Goal: Task Accomplishment & Management: Manage account settings

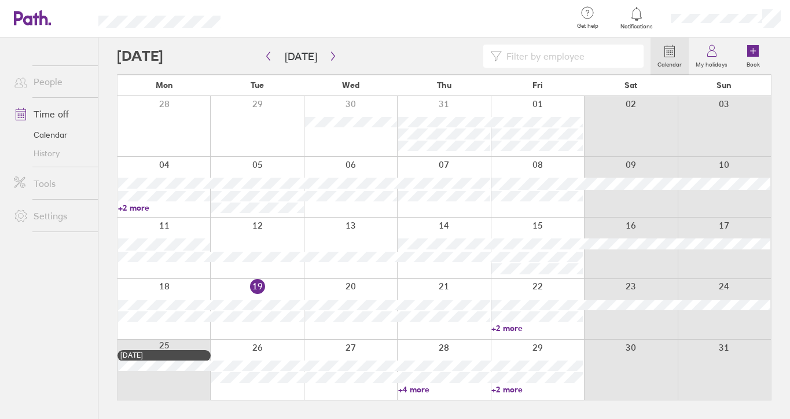
click at [411, 389] on link "+4 more" at bounding box center [444, 389] width 92 height 10
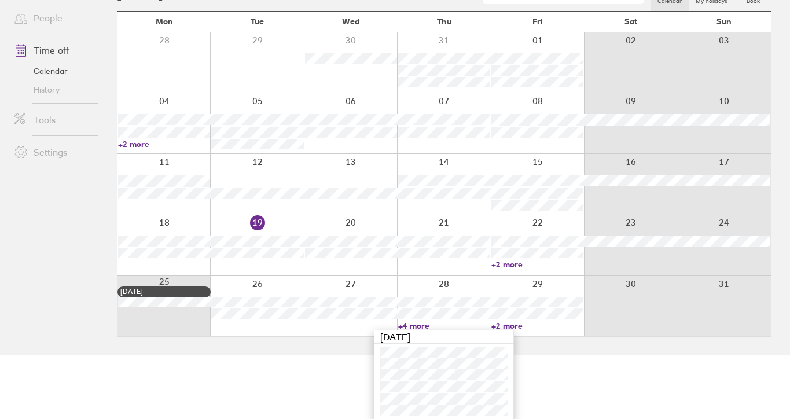
scroll to position [67, 0]
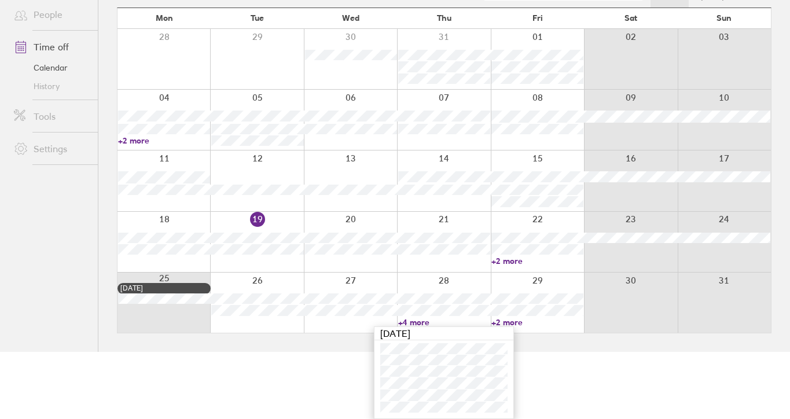
click at [515, 320] on link "+2 more" at bounding box center [537, 322] width 92 height 10
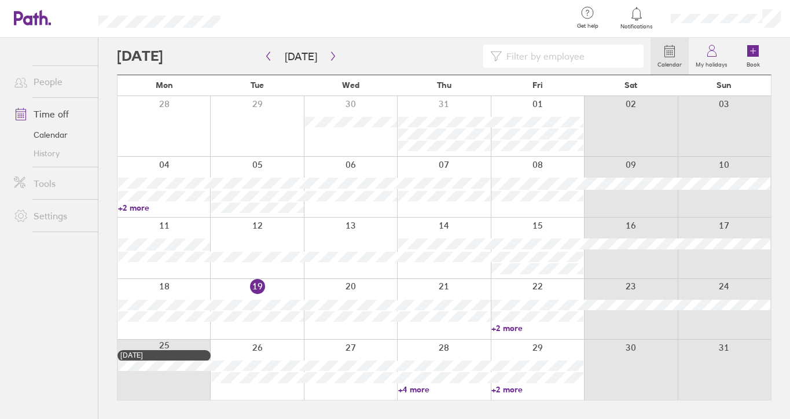
scroll to position [0, 0]
click at [499, 392] on link "+2 more" at bounding box center [537, 389] width 92 height 10
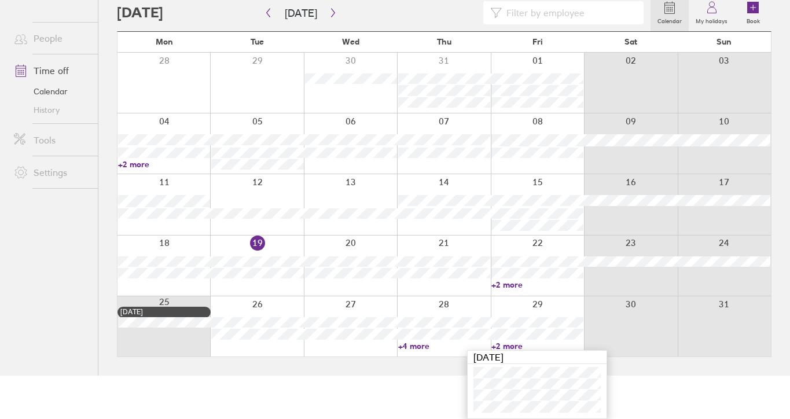
click at [394, 373] on main "[DATE] [DATE] Mon Tue Wed Thu Fri Sat Sun 28 29 30 31 01 02 03 04 05 06 07 08 0…" at bounding box center [444, 184] width 655 height 381
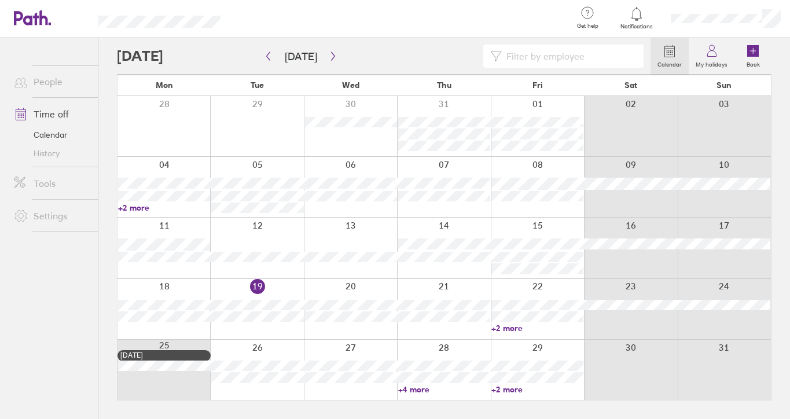
scroll to position [0, 0]
click at [330, 47] on button "button" at bounding box center [333, 56] width 14 height 19
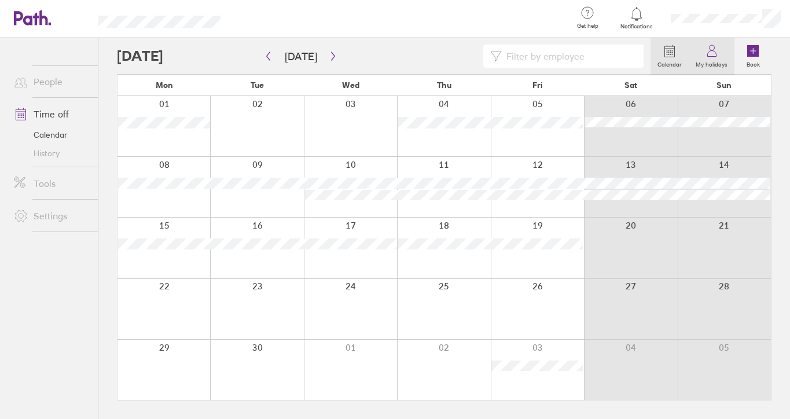
click at [710, 45] on circle at bounding box center [711, 47] width 5 height 5
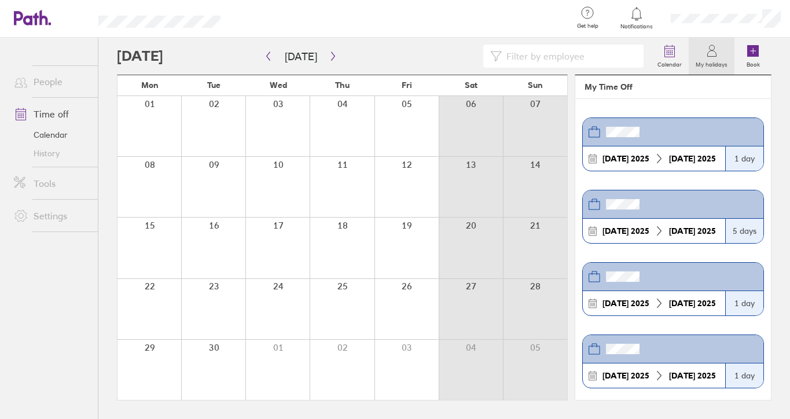
scroll to position [7, 0]
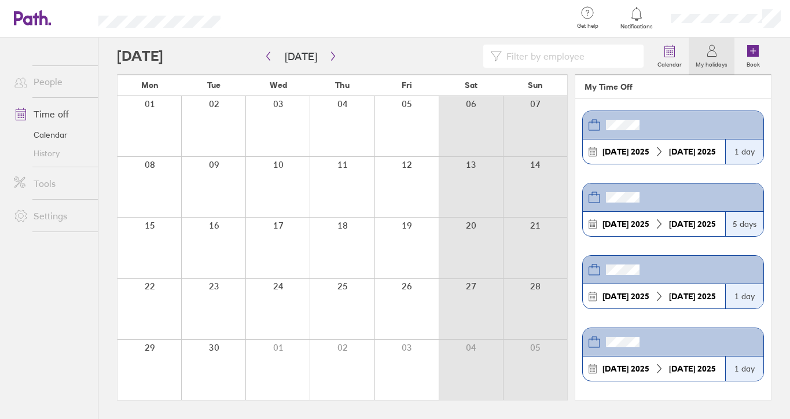
click at [27, 312] on ul "People Time off Calendar History Tools Settings" at bounding box center [49, 209] width 98 height 343
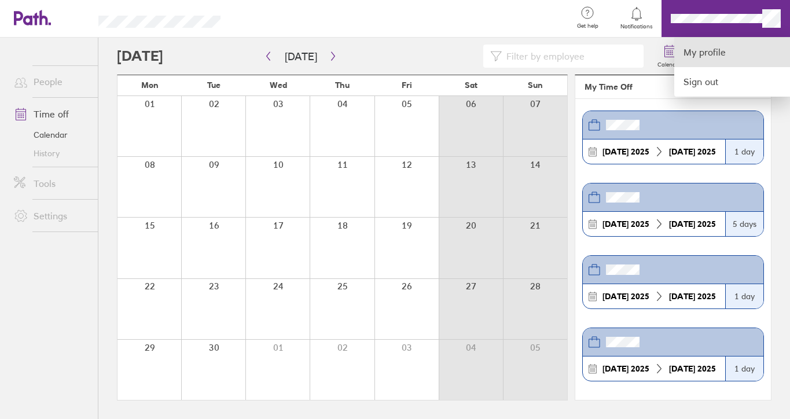
click at [703, 52] on link "My profile" at bounding box center [732, 53] width 116 height 30
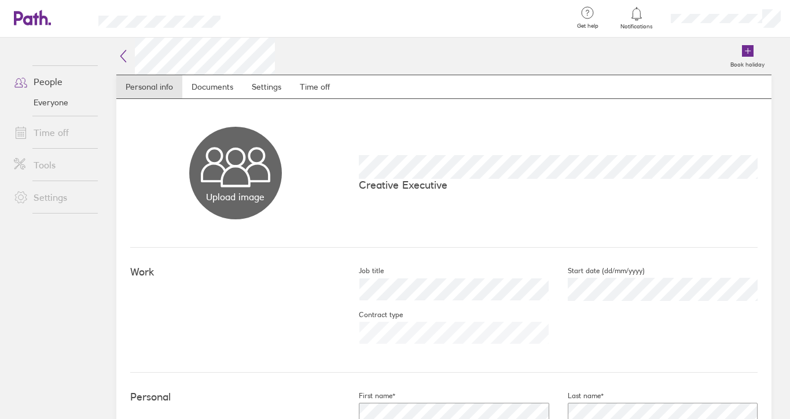
click at [50, 135] on link "Time off" at bounding box center [51, 132] width 93 height 23
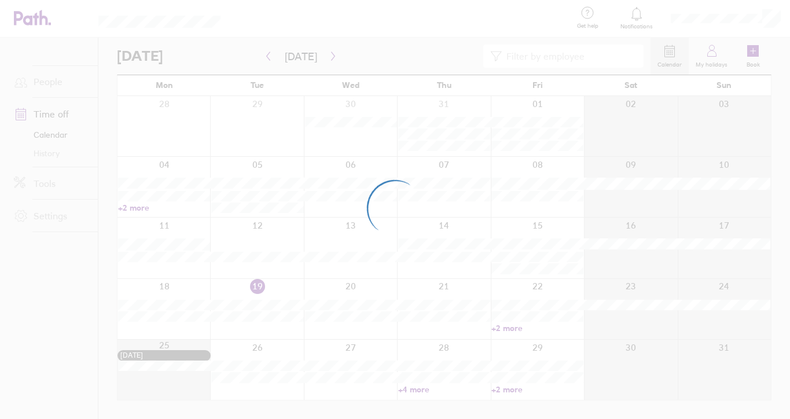
click at [48, 212] on div at bounding box center [395, 209] width 790 height 419
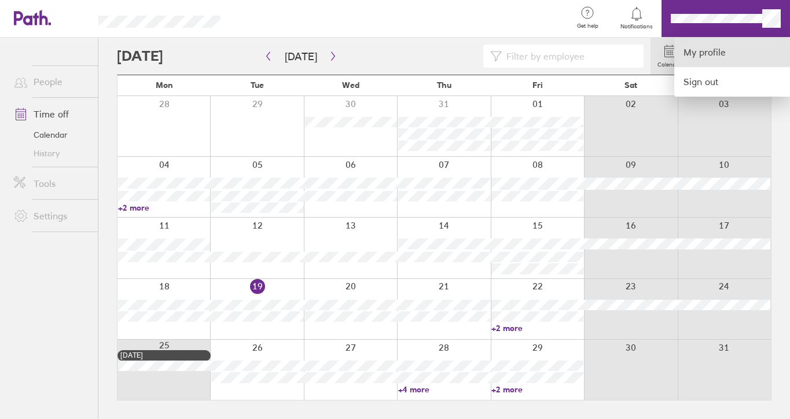
click at [716, 60] on link "My profile" at bounding box center [732, 53] width 116 height 30
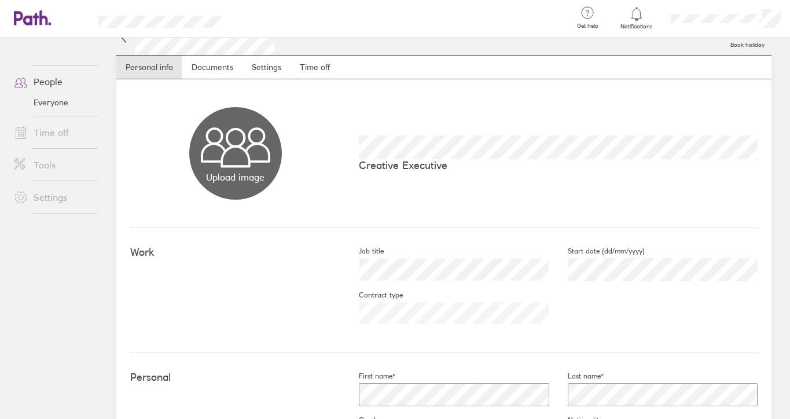
scroll to position [28, 0]
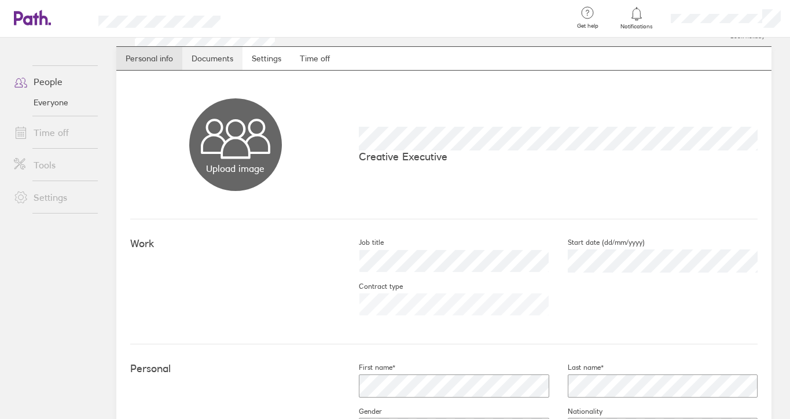
click at [224, 63] on link "Documents" at bounding box center [212, 58] width 60 height 23
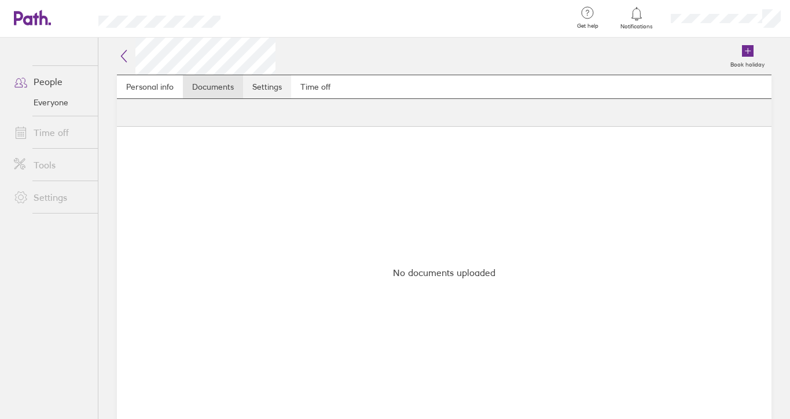
click at [273, 87] on link "Settings" at bounding box center [267, 86] width 48 height 23
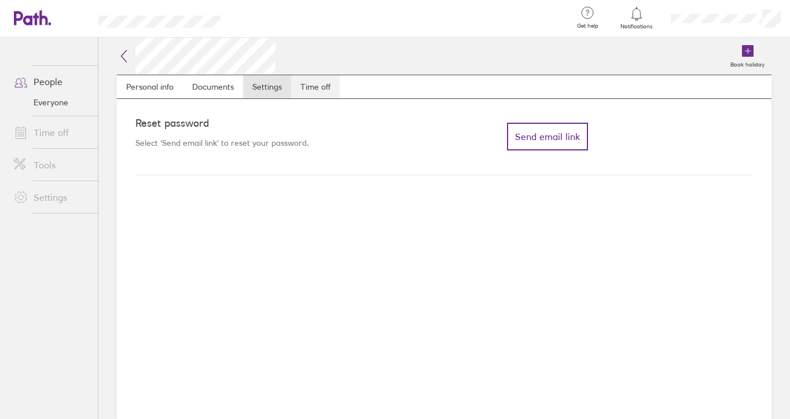
click at [322, 78] on link "Time off" at bounding box center [315, 86] width 49 height 23
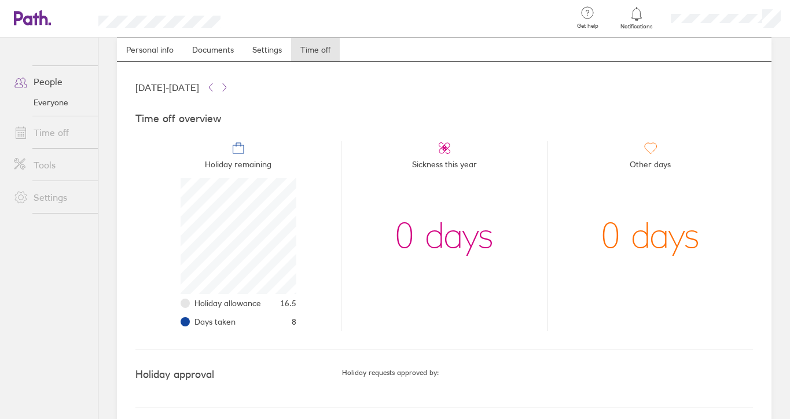
scroll to position [44, 0]
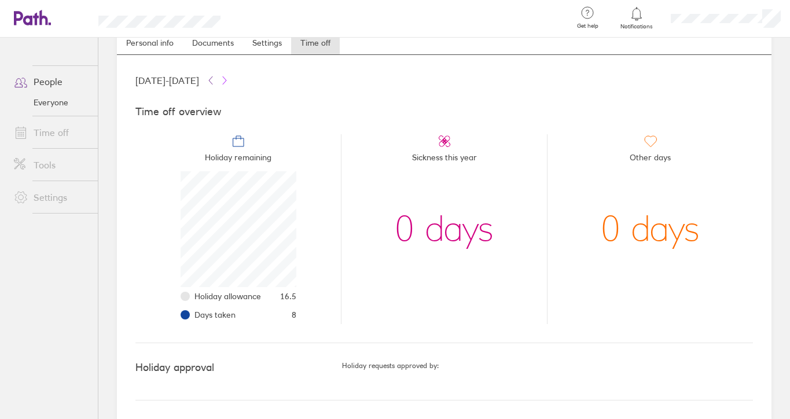
click at [229, 78] on icon at bounding box center [224, 80] width 9 height 9
click at [215, 78] on icon at bounding box center [210, 80] width 9 height 9
click at [286, 293] on span "16.5" at bounding box center [288, 296] width 16 height 9
click at [212, 80] on icon at bounding box center [210, 80] width 3 height 8
click at [229, 78] on icon at bounding box center [224, 80] width 9 height 9
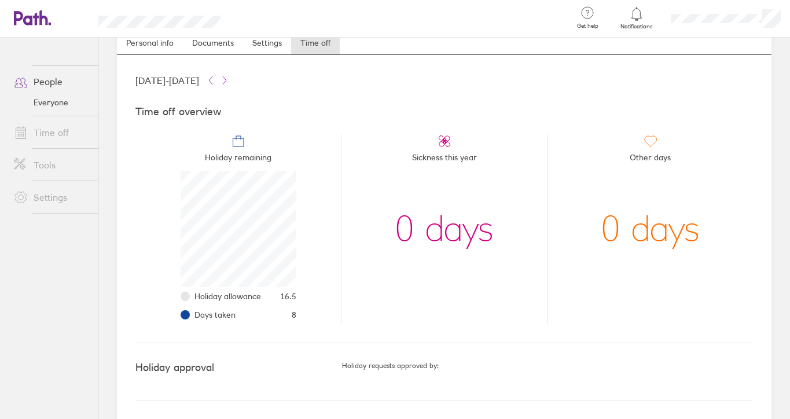
click at [229, 78] on icon at bounding box center [224, 80] width 9 height 9
click at [215, 80] on icon at bounding box center [210, 80] width 9 height 9
click at [215, 45] on link "Documents" at bounding box center [213, 42] width 60 height 23
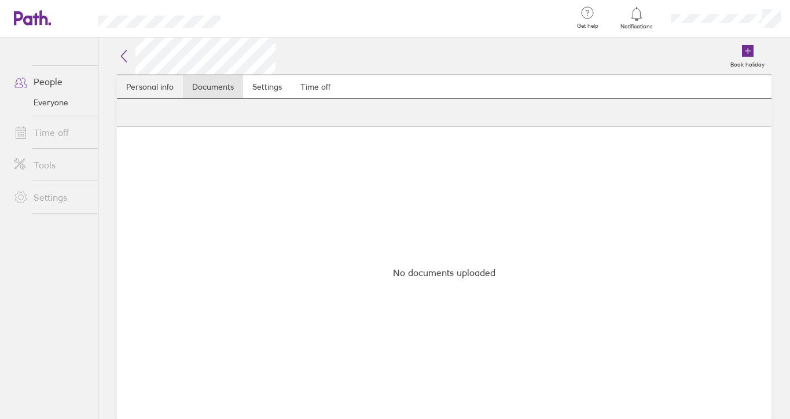
click at [159, 90] on link "Personal info" at bounding box center [150, 86] width 66 height 23
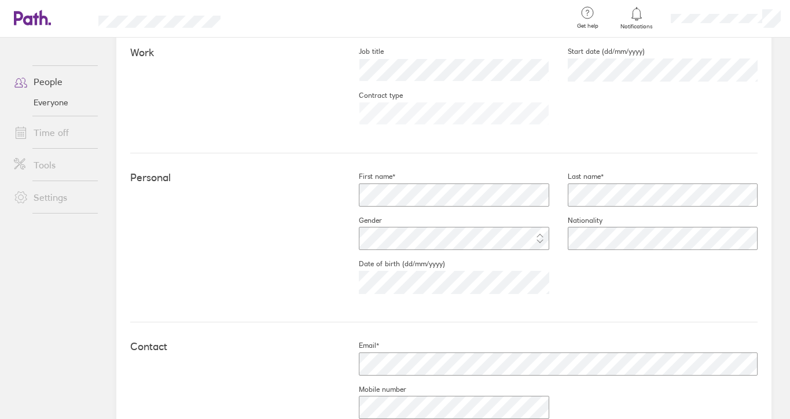
scroll to position [232, 0]
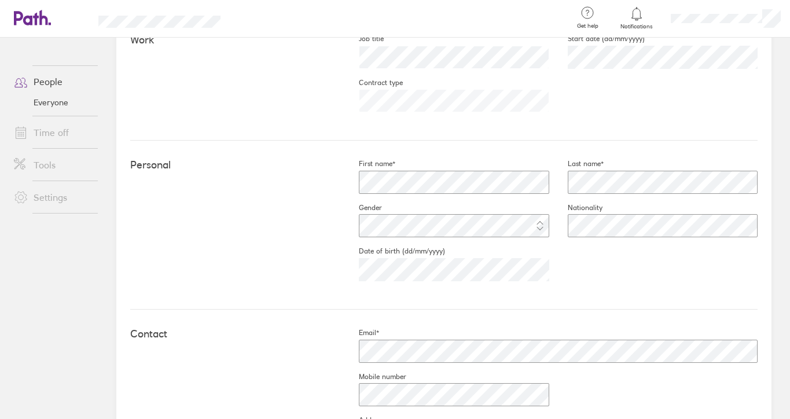
click at [275, 264] on div "Personal First name* Last name* Gender Nationality Date of birth (dd/mm/yyyy)" at bounding box center [443, 225] width 627 height 169
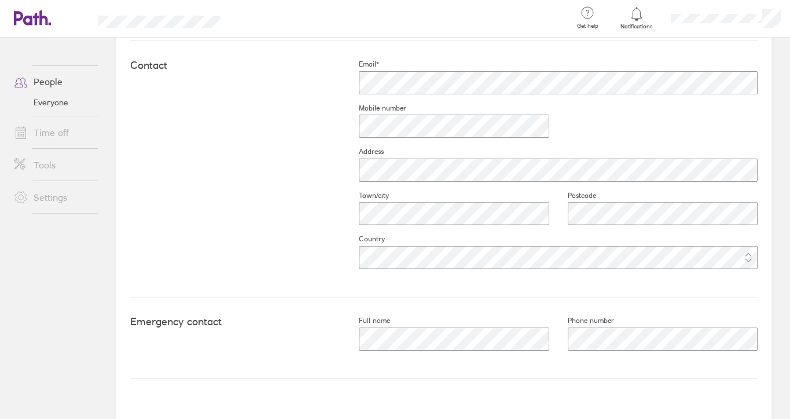
scroll to position [530, 0]
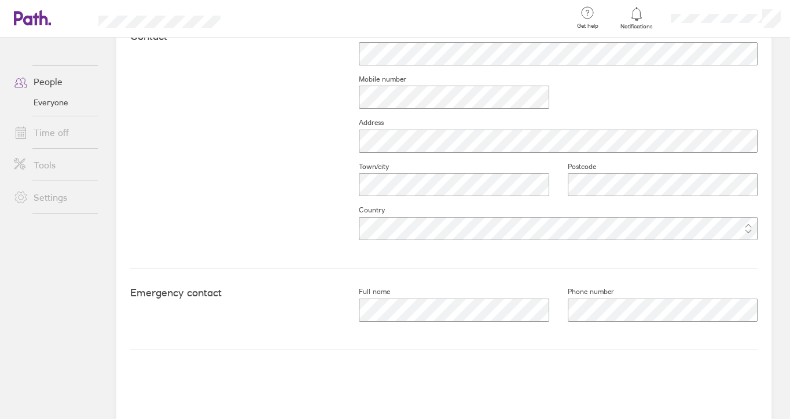
click at [39, 89] on link "People" at bounding box center [51, 81] width 93 height 23
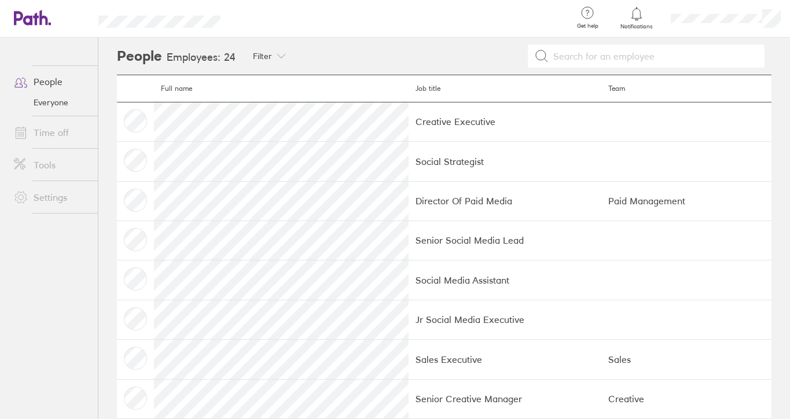
click at [141, 158] on td at bounding box center [135, 161] width 37 height 39
click at [36, 84] on link "People" at bounding box center [51, 81] width 93 height 23
click at [63, 139] on link "Time off" at bounding box center [51, 132] width 93 height 23
